Goal: Task Accomplishment & Management: Manage account settings

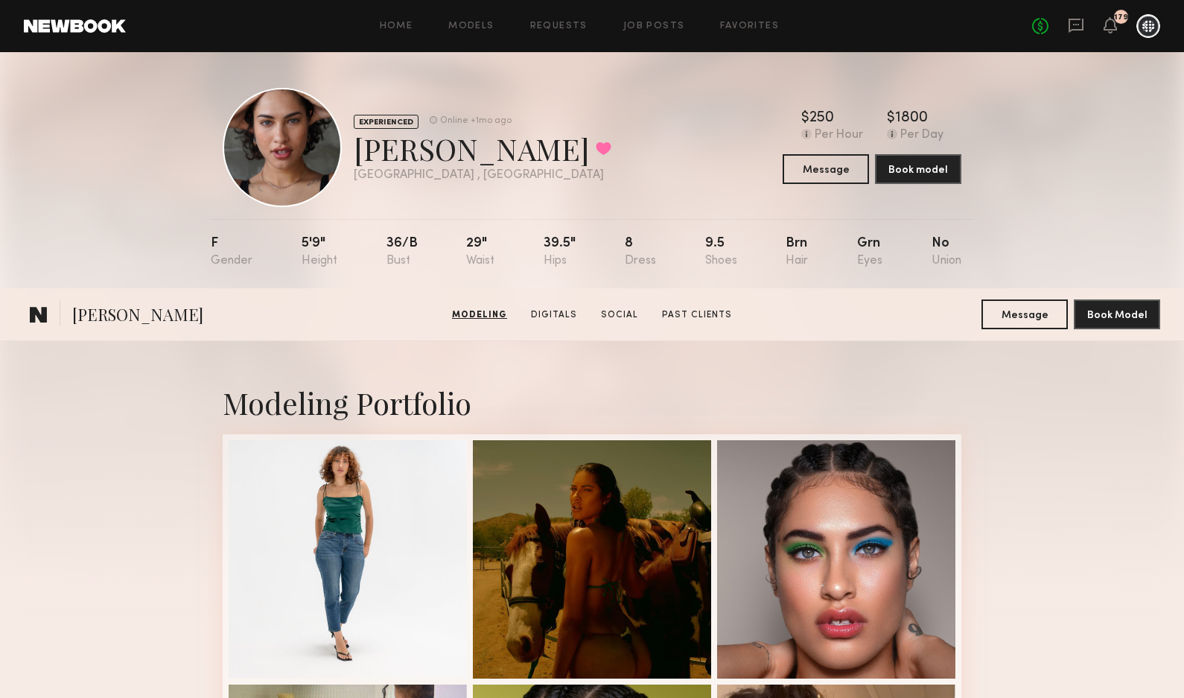
scroll to position [1487, 0]
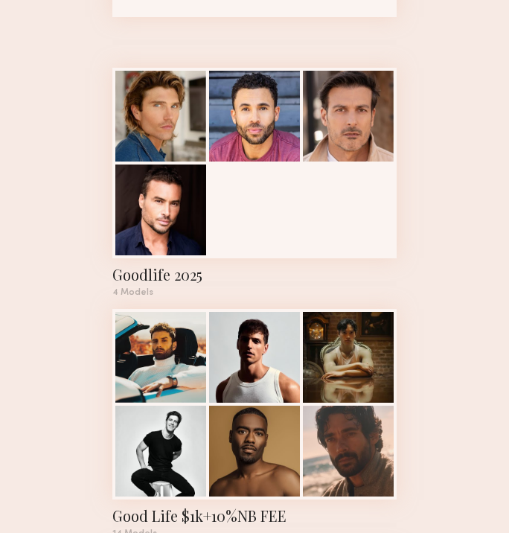
scroll to position [295, 0]
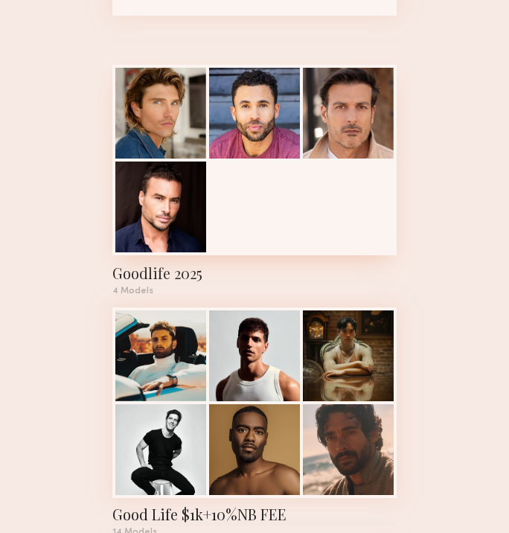
click at [159, 107] on div at bounding box center [160, 113] width 91 height 91
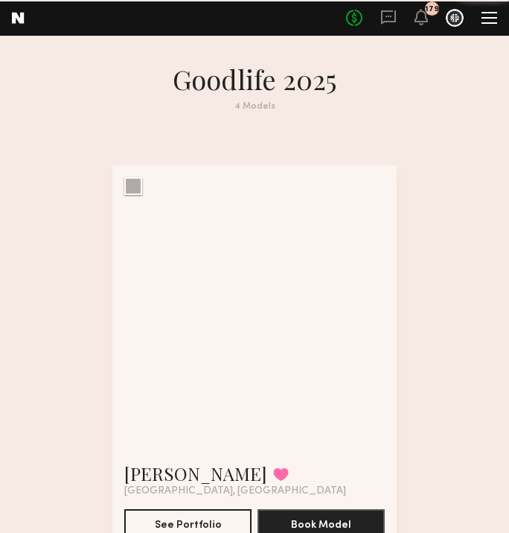
click at [159, 107] on div "4 Models" at bounding box center [254, 107] width 285 height 10
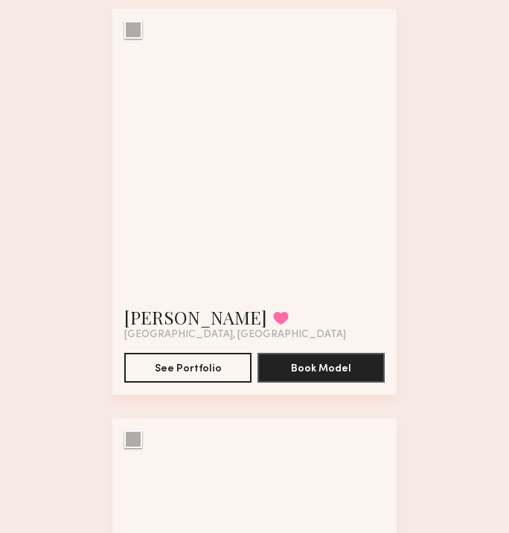
scroll to position [308, 0]
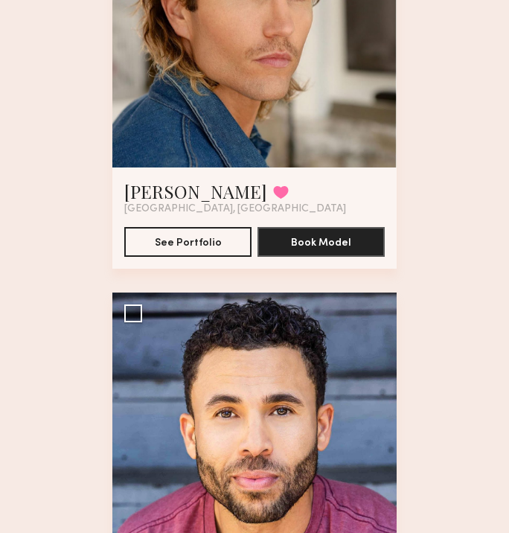
click at [208, 147] on div at bounding box center [254, 25] width 285 height 285
click at [180, 196] on link "Daniel L." at bounding box center [195, 192] width 143 height 24
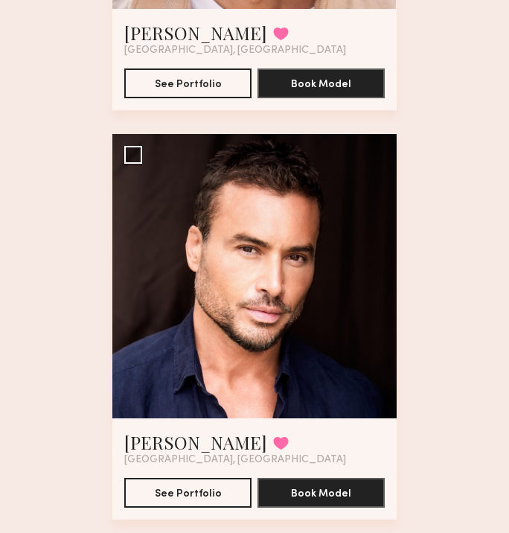
scroll to position [1318, 0]
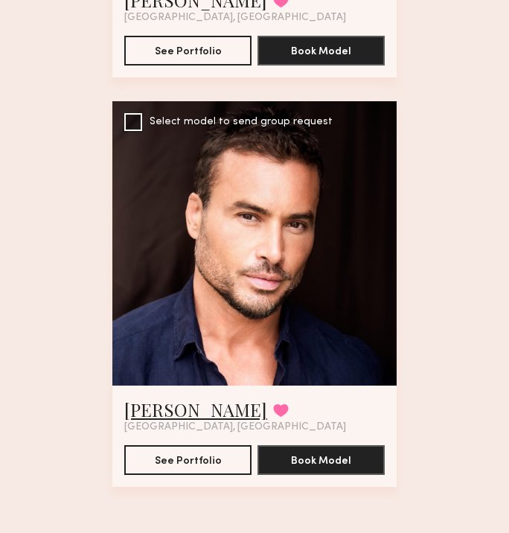
click at [159, 410] on link "Chad M." at bounding box center [195, 410] width 143 height 24
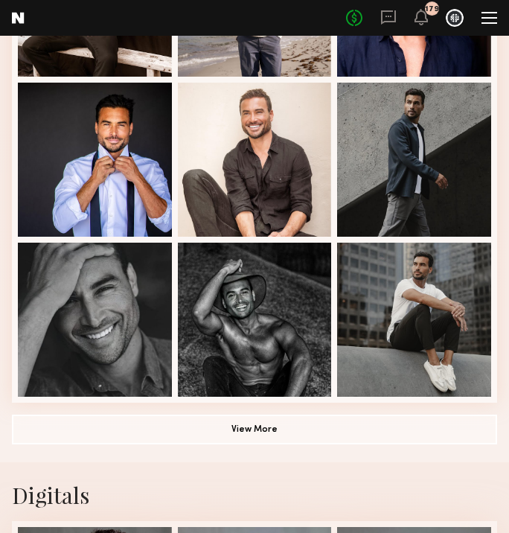
scroll to position [708, 0]
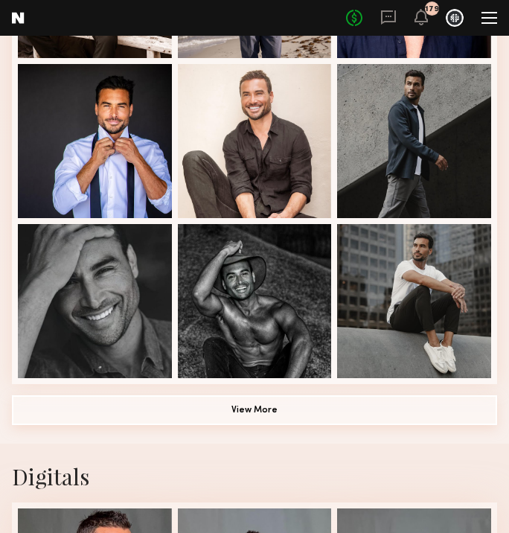
click at [183, 425] on button "View More" at bounding box center [255, 410] width 486 height 30
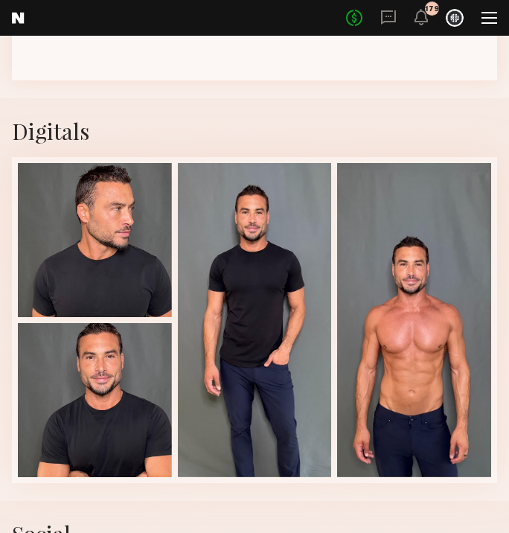
scroll to position [1648, 0]
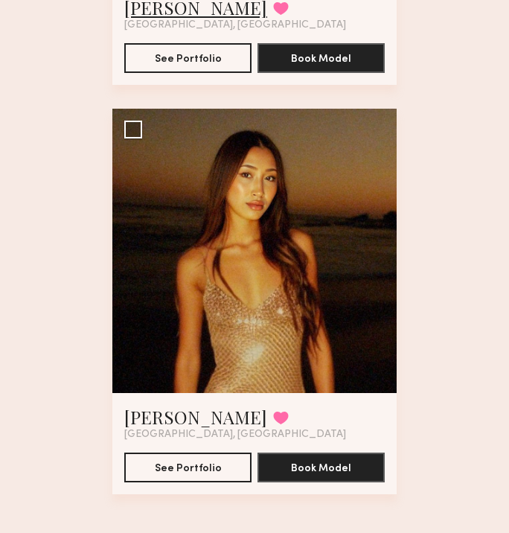
scroll to position [3367, 0]
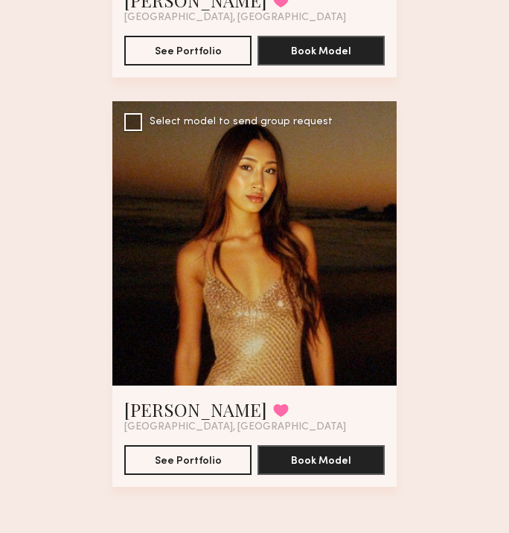
click at [202, 203] on div at bounding box center [254, 243] width 285 height 285
click at [153, 409] on link "Kristine W." at bounding box center [195, 410] width 143 height 24
